Goal: Task Accomplishment & Management: Use online tool/utility

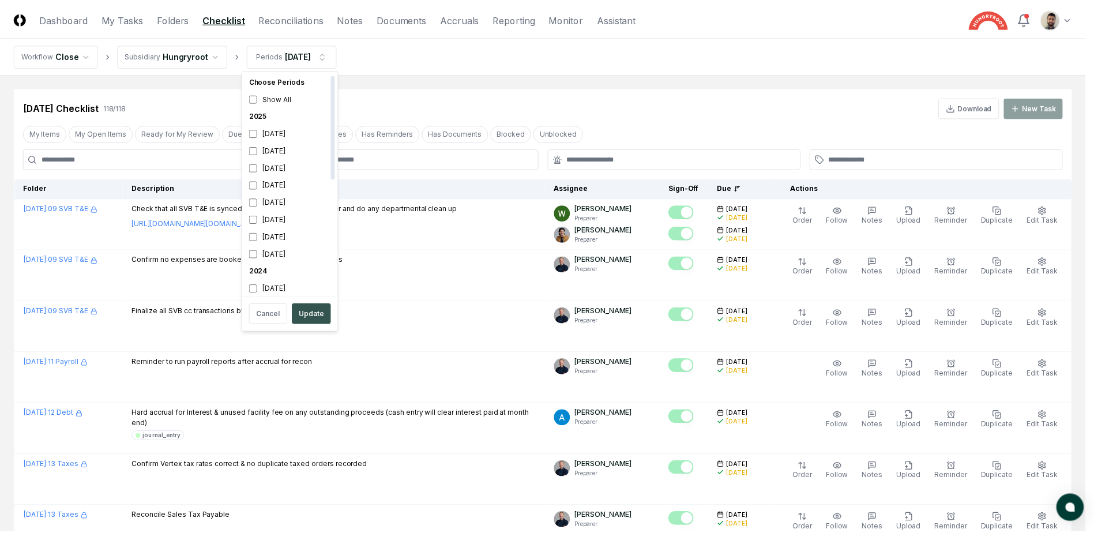
scroll to position [3, 0]
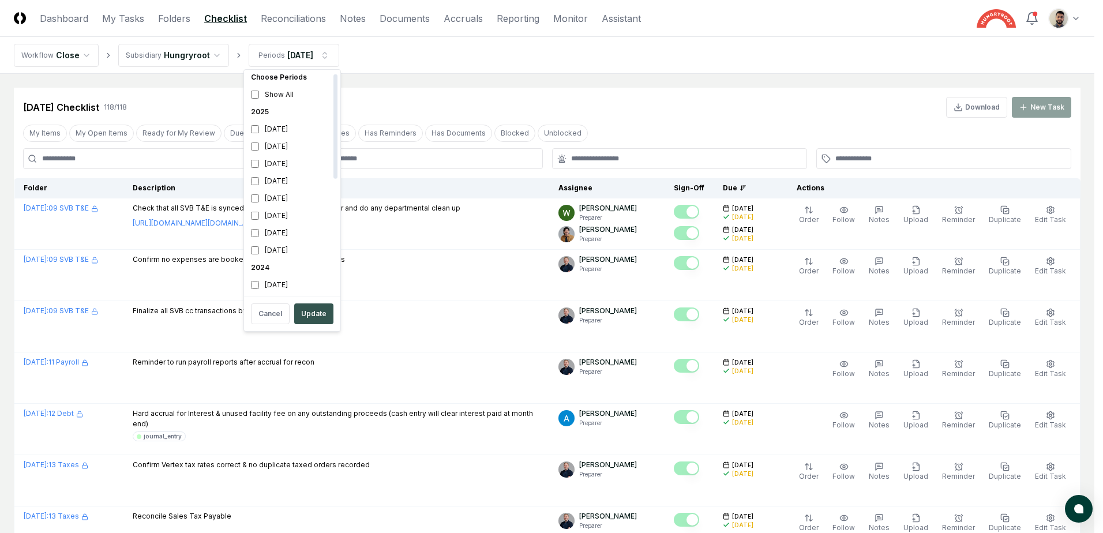
click at [308, 319] on button "Update" at bounding box center [313, 313] width 39 height 21
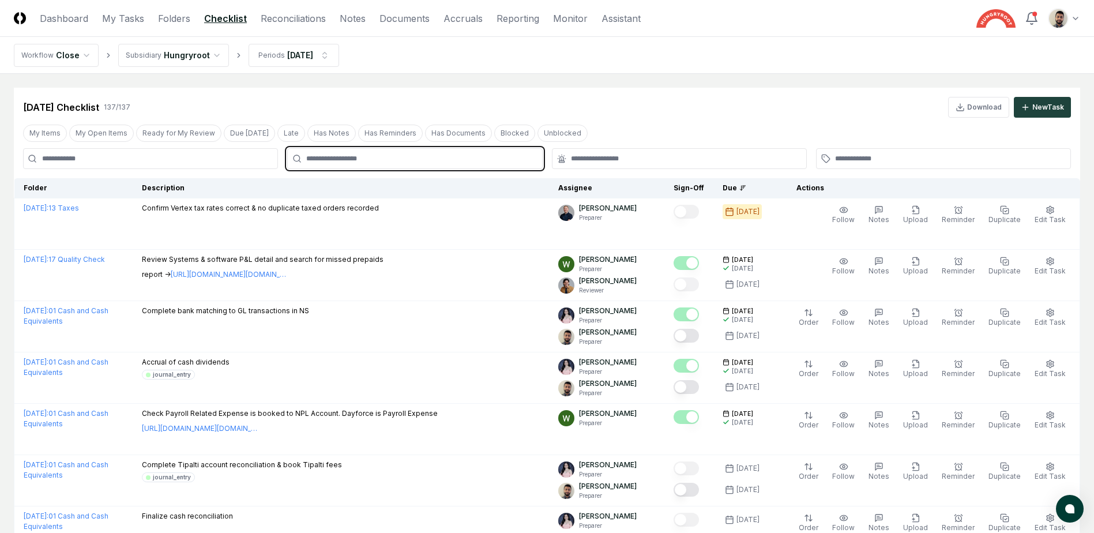
click at [392, 161] on input "text" at bounding box center [420, 158] width 228 height 10
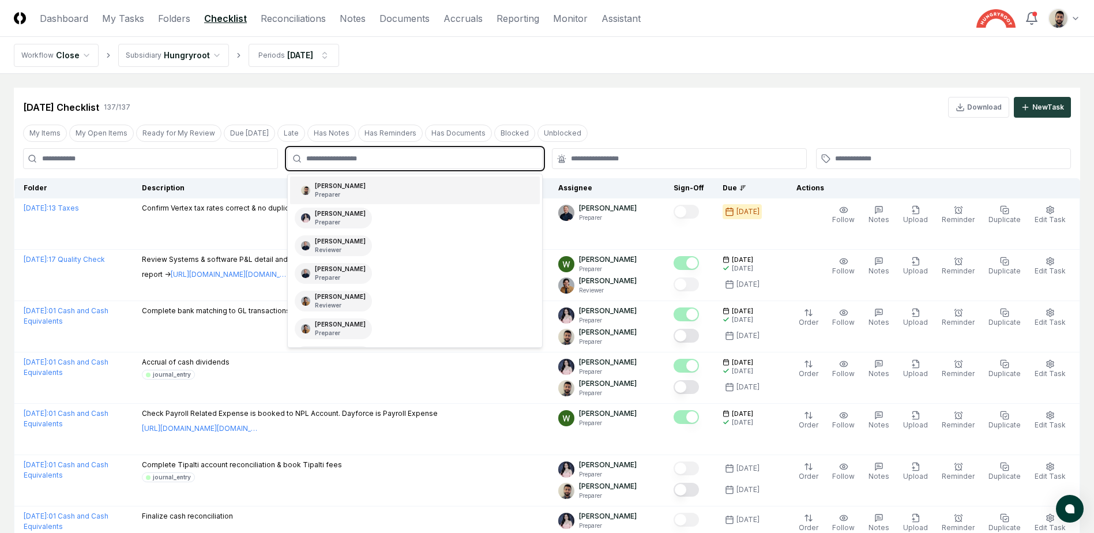
click at [376, 185] on div "[PERSON_NAME] Preparer" at bounding box center [414, 191] width 249 height 28
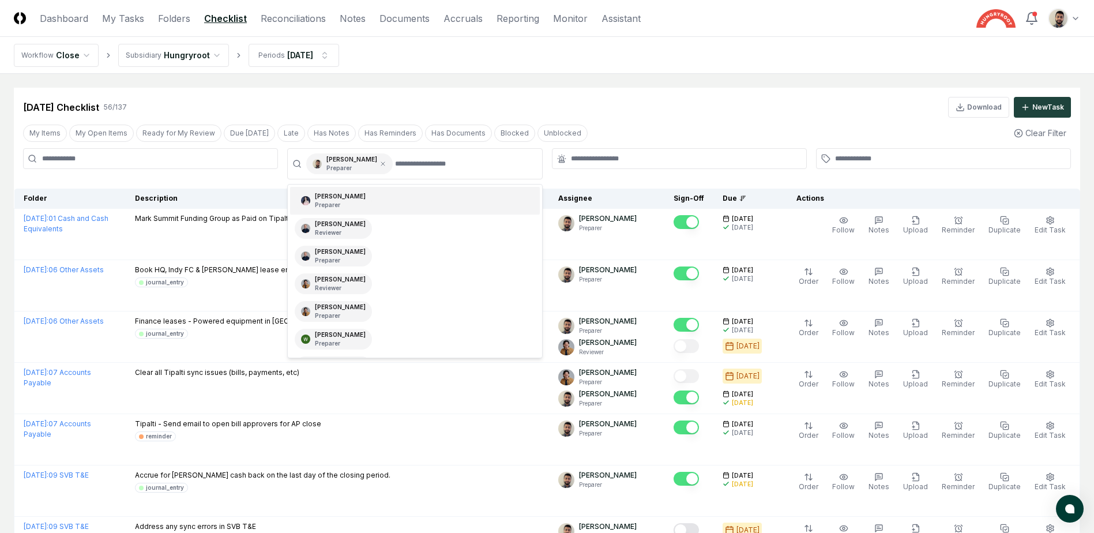
click at [583, 111] on div "[DATE] Checklist 56 / 137 Download New Task" at bounding box center [547, 107] width 1048 height 21
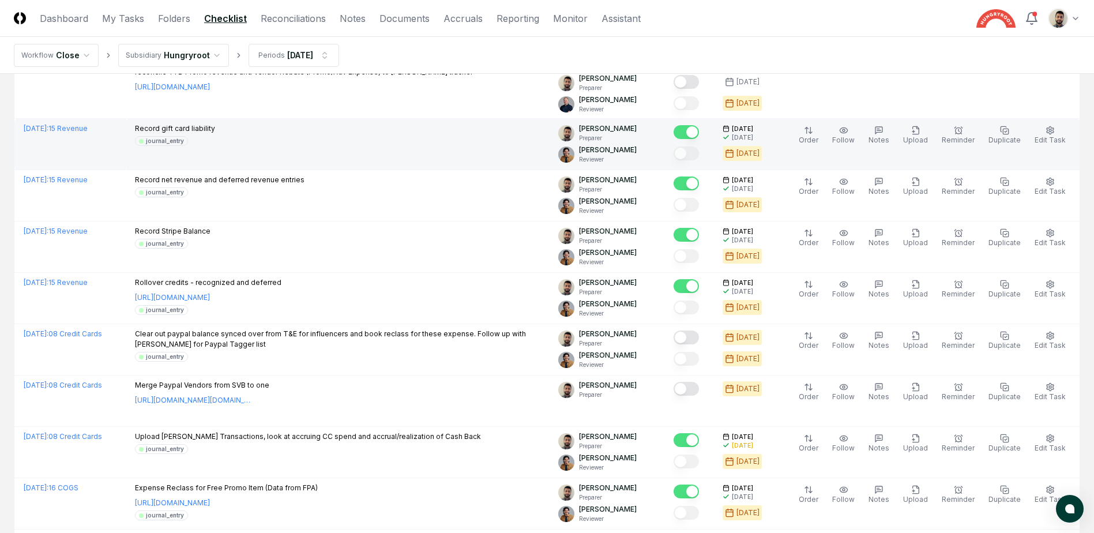
scroll to position [1038, 0]
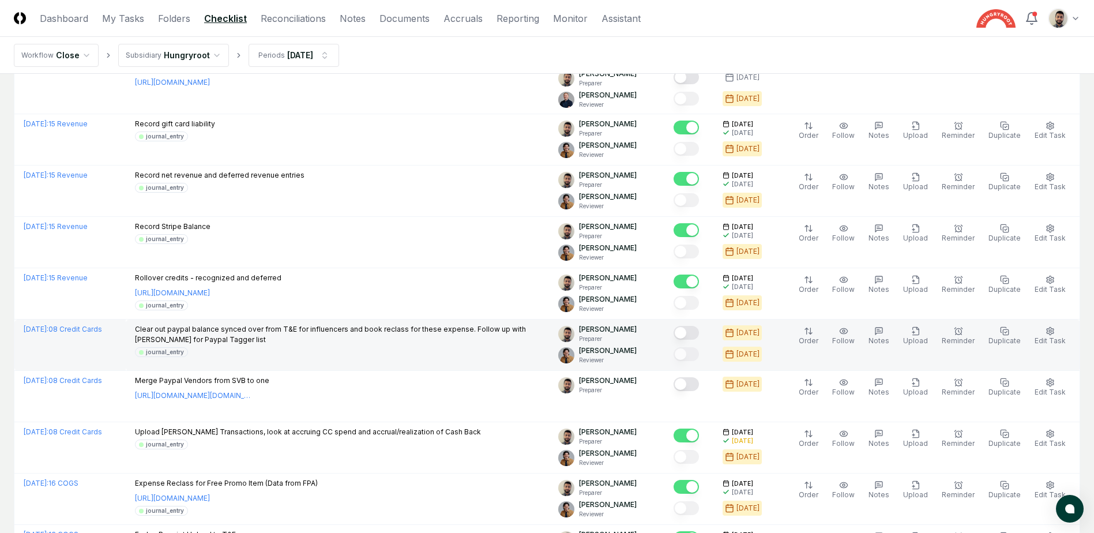
click at [699, 339] on button "Mark complete" at bounding box center [686, 333] width 25 height 14
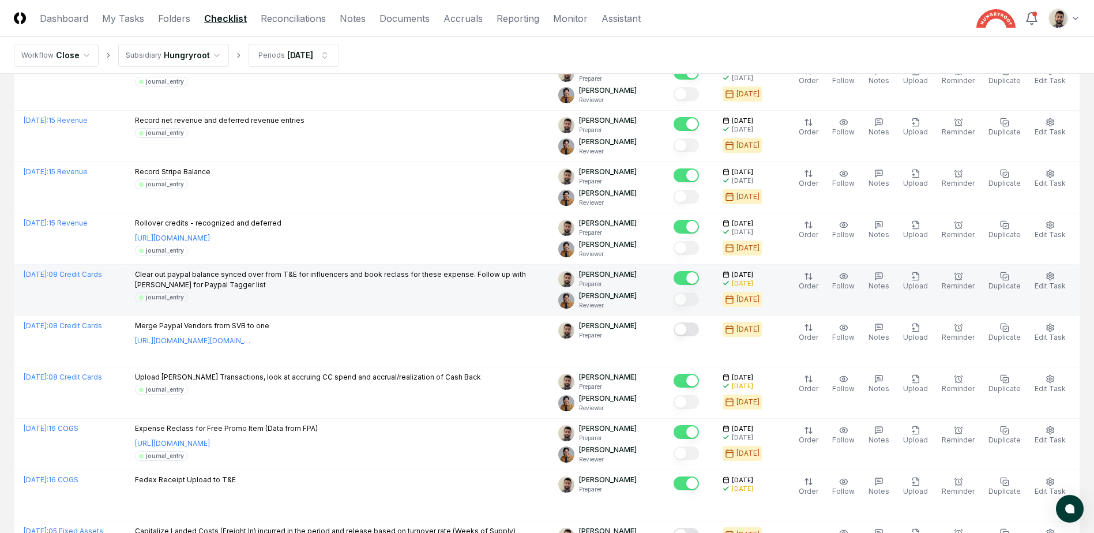
scroll to position [1096, 0]
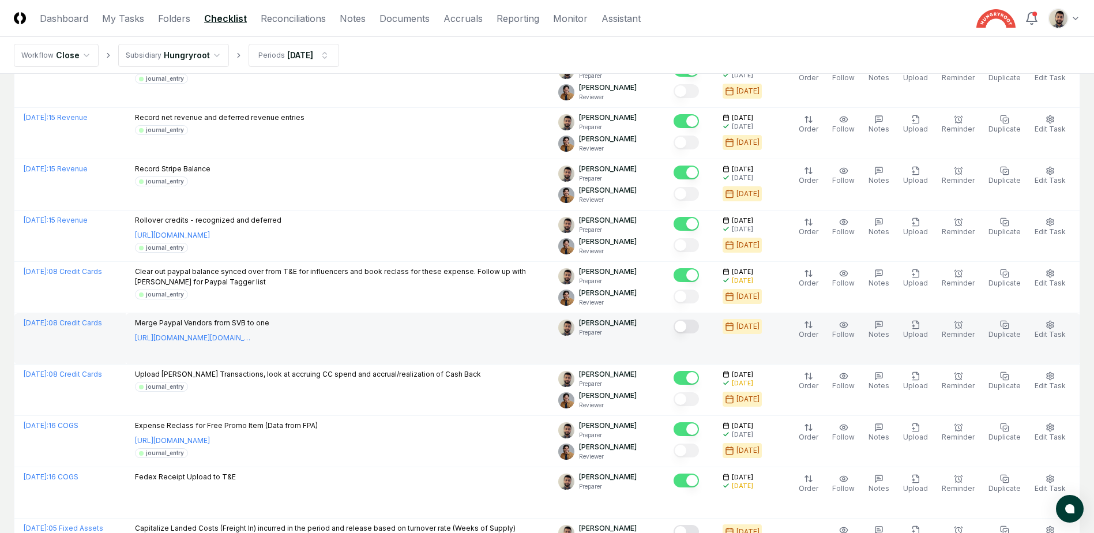
click at [701, 337] on td at bounding box center [689, 338] width 49 height 51
click at [699, 329] on button "Mark complete" at bounding box center [686, 327] width 25 height 14
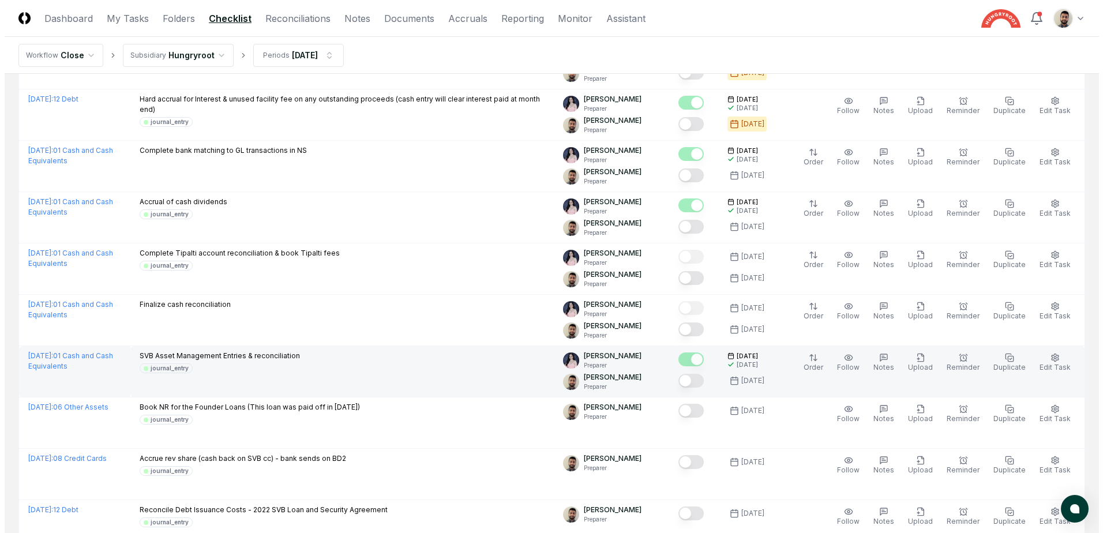
scroll to position [1788, 0]
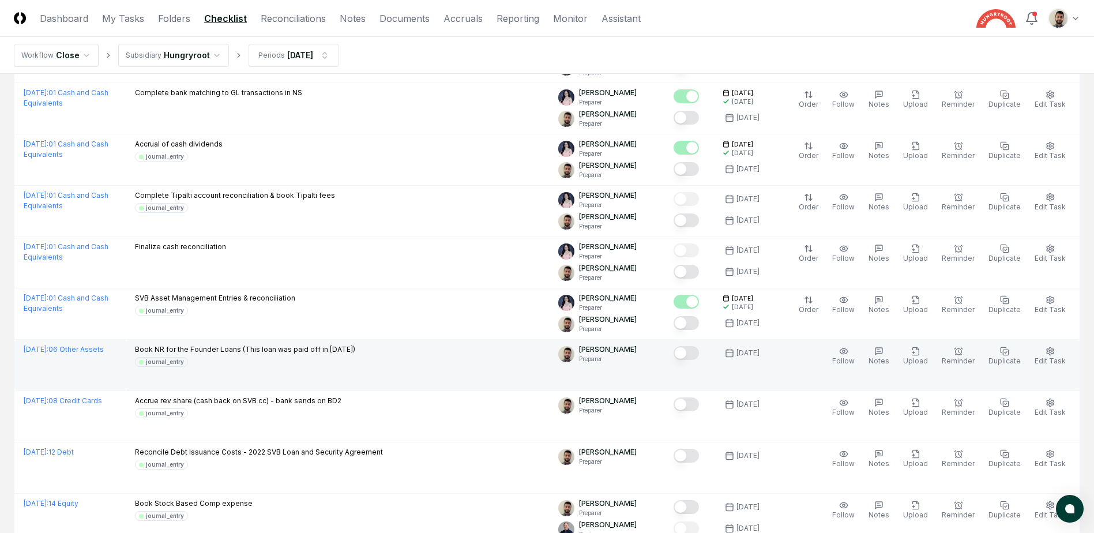
click at [699, 354] on button "Mark complete" at bounding box center [686, 353] width 25 height 14
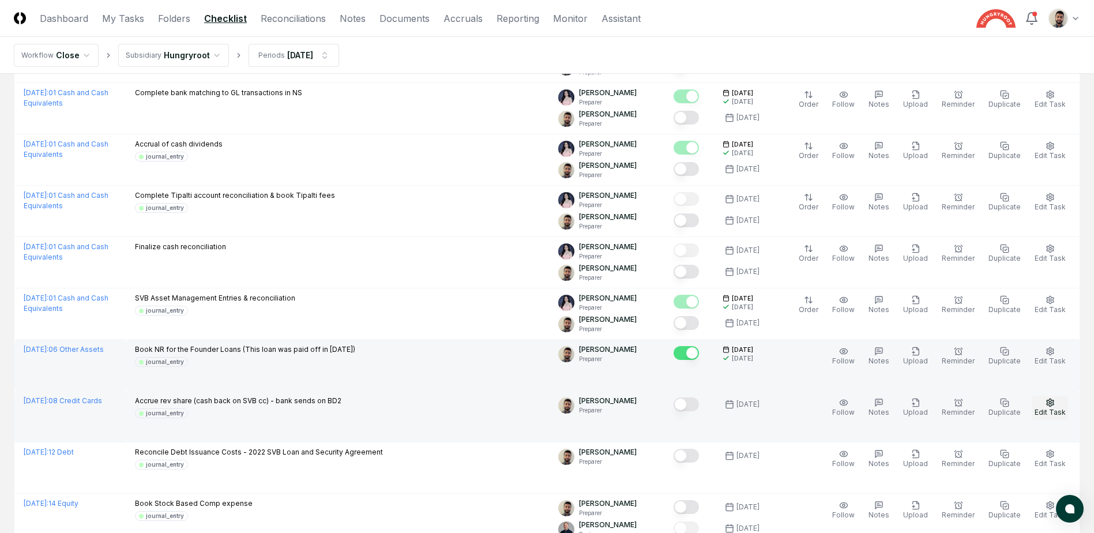
click at [1052, 411] on span "Edit Task" at bounding box center [1050, 412] width 31 height 9
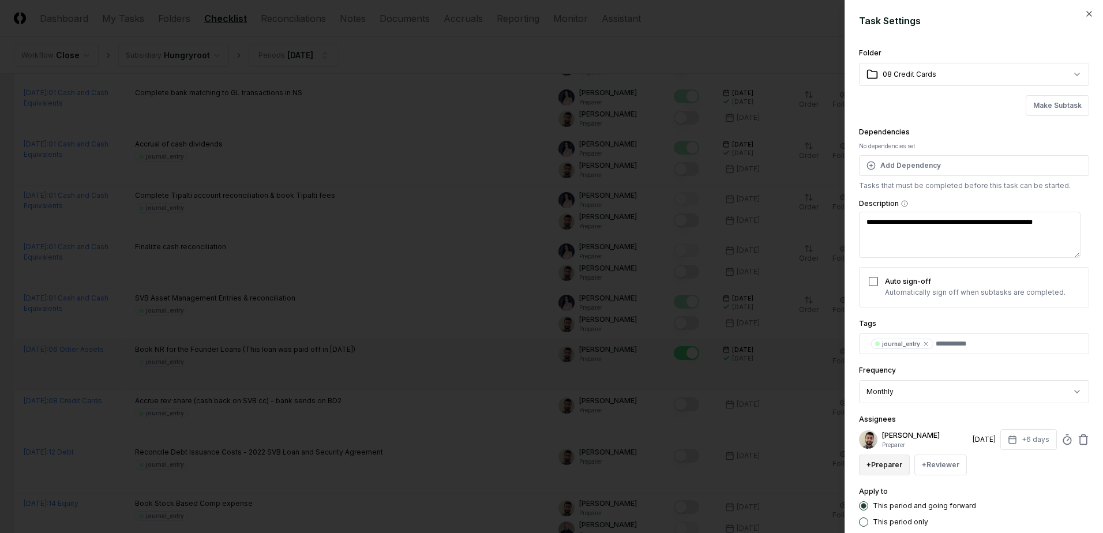
click at [898, 460] on button "+ Preparer" at bounding box center [884, 465] width 51 height 21
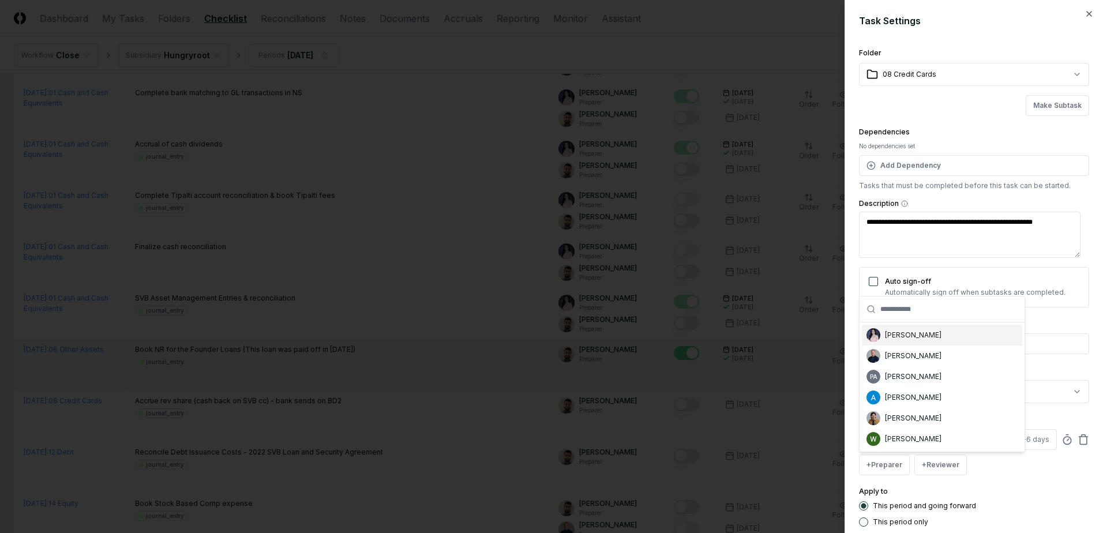
click at [918, 336] on div "[PERSON_NAME]" at bounding box center [913, 335] width 57 height 10
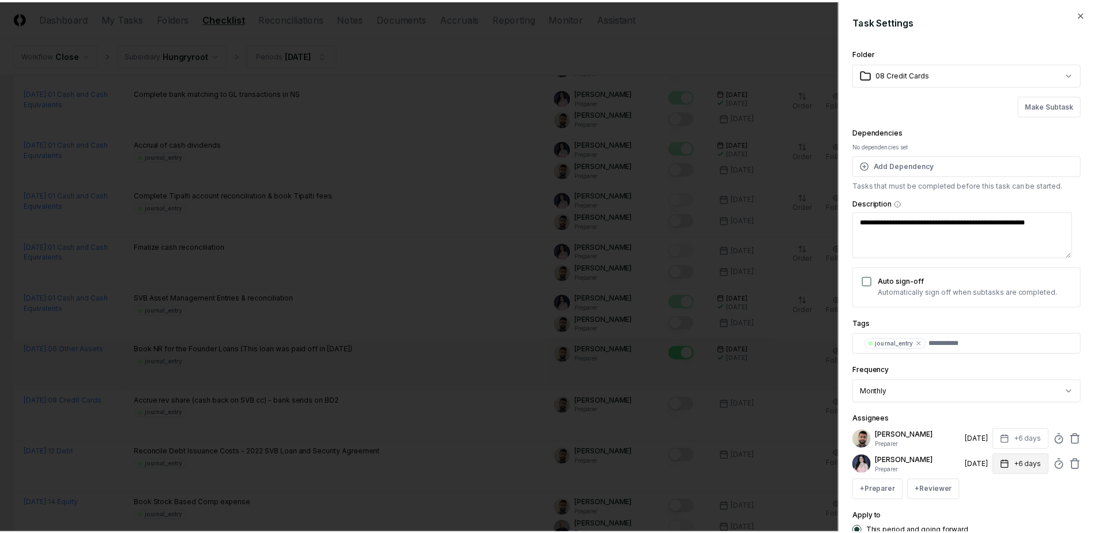
scroll to position [93, 0]
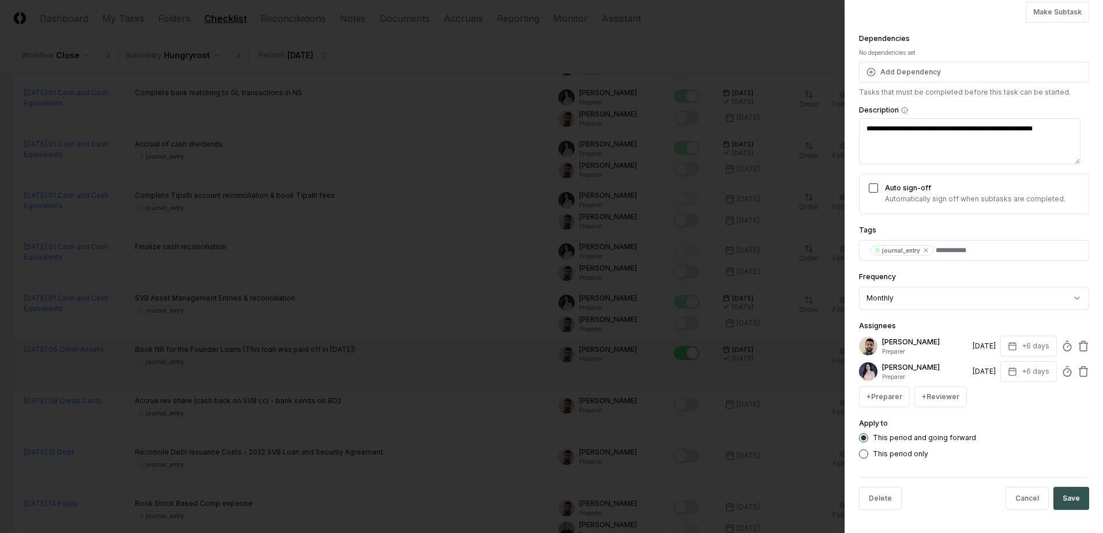
click at [1061, 497] on button "Save" at bounding box center [1071, 498] width 36 height 23
type textarea "*"
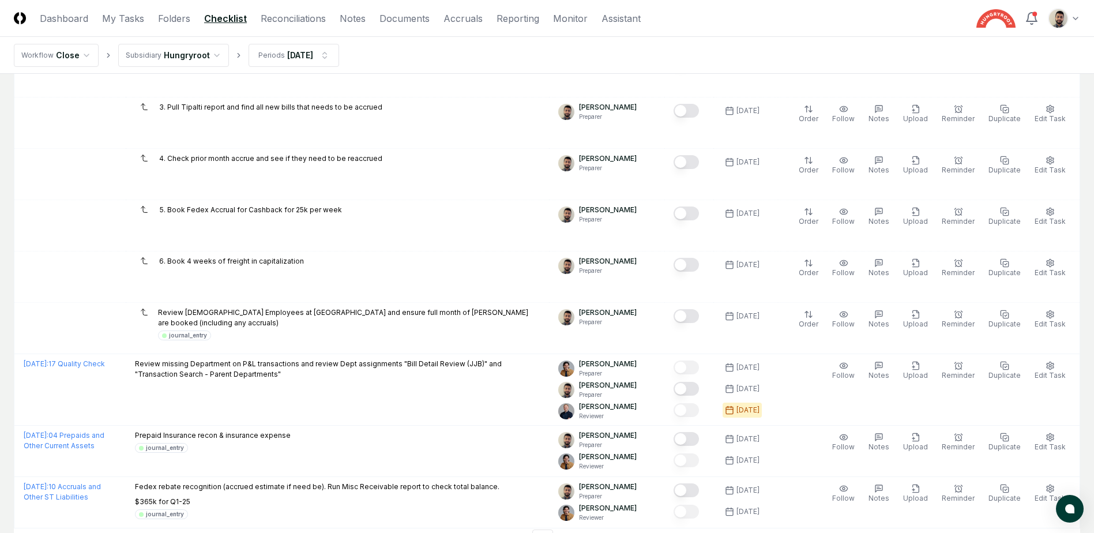
scroll to position [2512, 0]
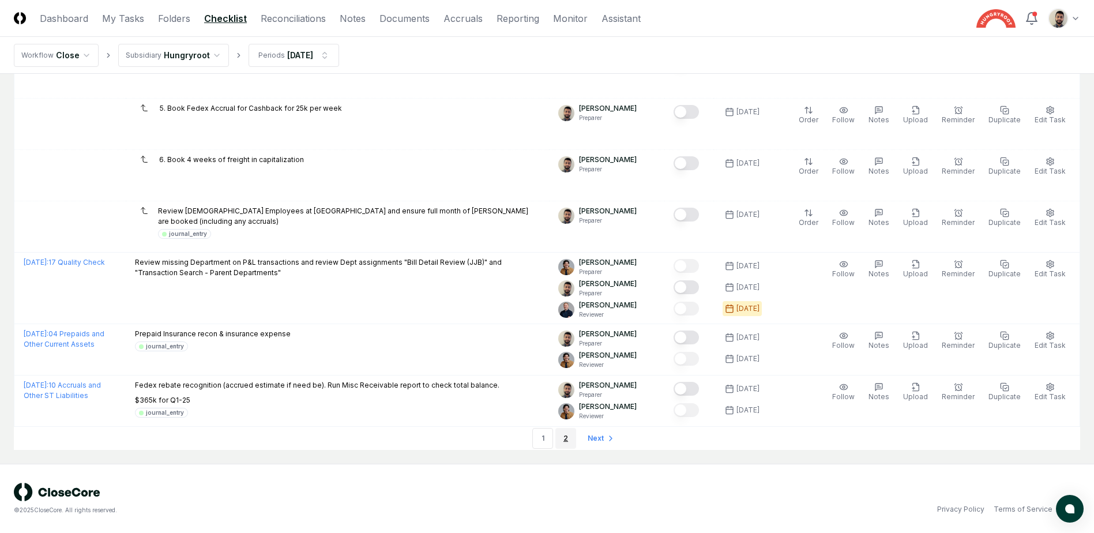
click at [573, 437] on link "2" at bounding box center [566, 438] width 21 height 21
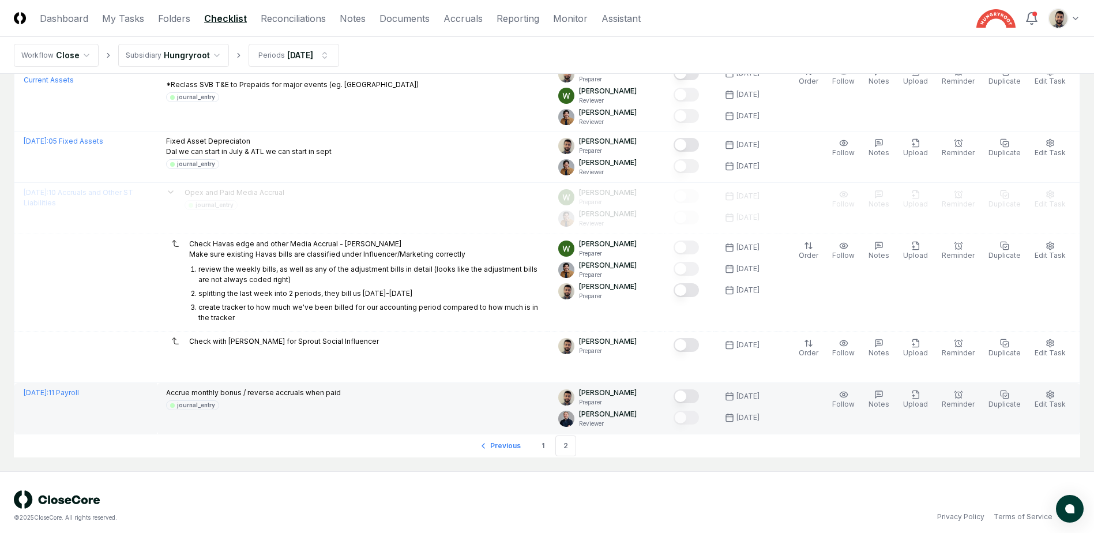
scroll to position [208, 0]
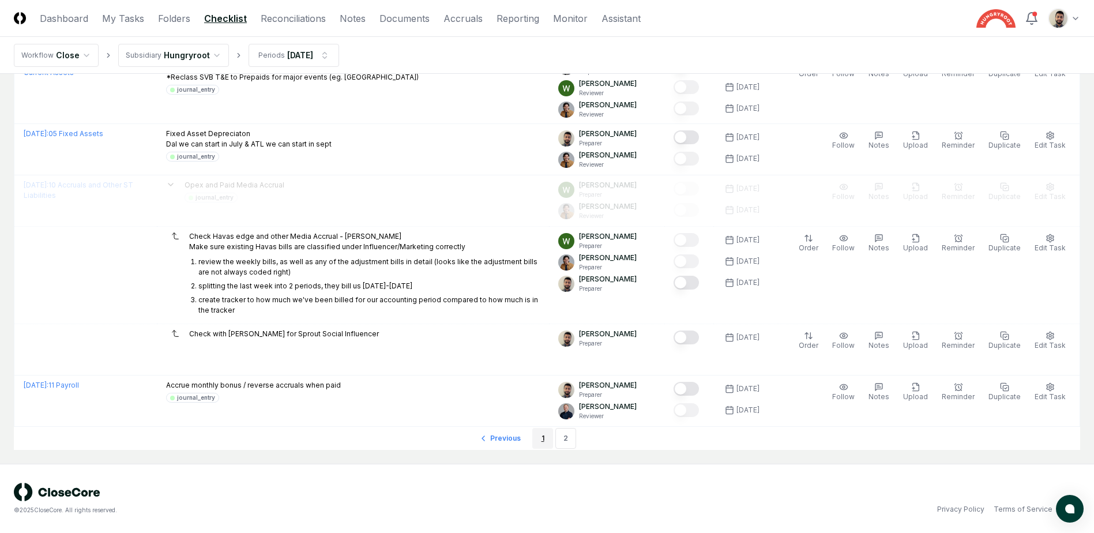
click at [550, 442] on link "1" at bounding box center [542, 438] width 21 height 21
